Goal: Task Accomplishment & Management: Manage account settings

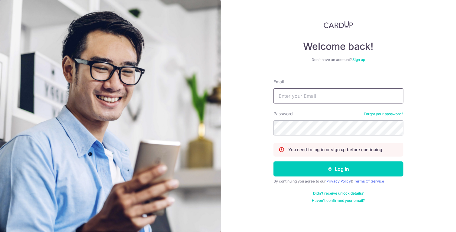
click at [302, 98] on input "Email" at bounding box center [339, 96] width 130 height 15
type input "[EMAIL_ADDRESS][DOMAIN_NAME]"
click at [274, 162] on button "Log in" at bounding box center [339, 169] width 130 height 15
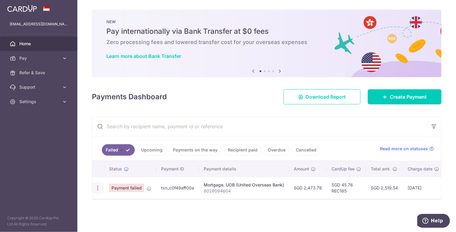
click at [97, 188] on icon "button" at bounding box center [98, 188] width 6 height 6
click at [121, 203] on span "Update payment" at bounding box center [129, 204] width 41 height 7
radio input "true"
type input "2,473.78"
type input "8028094604"
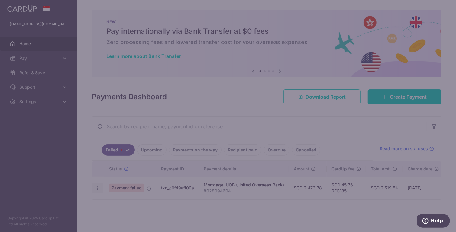
type input "REC185"
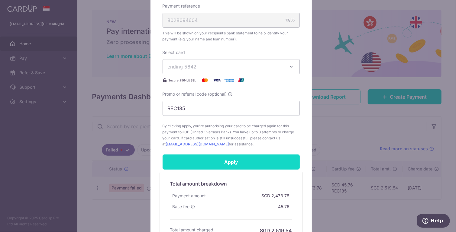
scroll to position [201, 0]
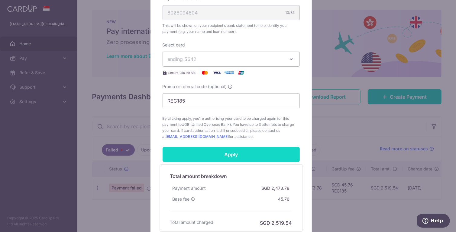
click at [251, 156] on input "Apply" at bounding box center [231, 154] width 137 height 15
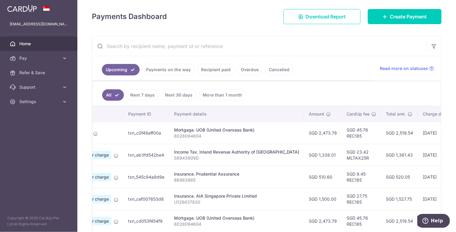
scroll to position [0, 125]
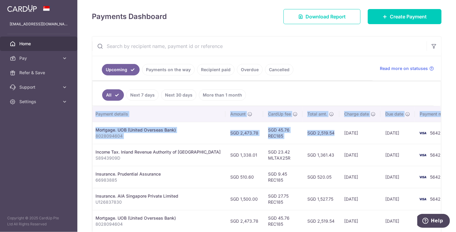
drag, startPoint x: 426, startPoint y: 137, endPoint x: 442, endPoint y: 136, distance: 15.7
click at [442, 136] on div "× Pause Schedule Pause all future payments in this series Pause just this one p…" at bounding box center [266, 116] width 379 height 232
click at [380, 137] on td "[DATE]" at bounding box center [397, 133] width 34 height 22
